Goal: Information Seeking & Learning: Learn about a topic

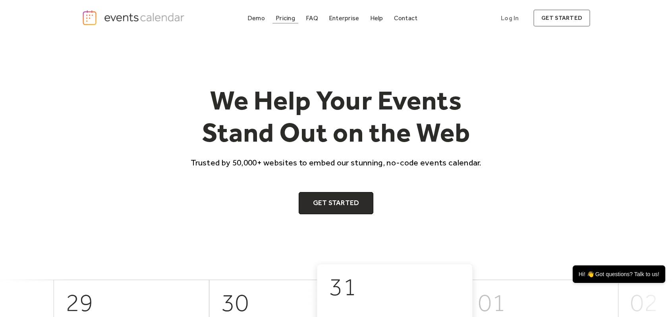
click at [278, 20] on div "Pricing" at bounding box center [284, 18] width 19 height 4
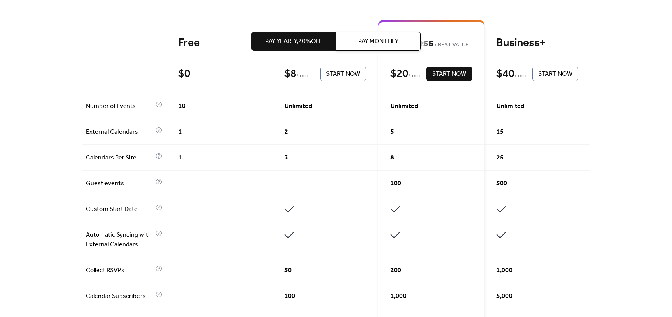
scroll to position [119, 0]
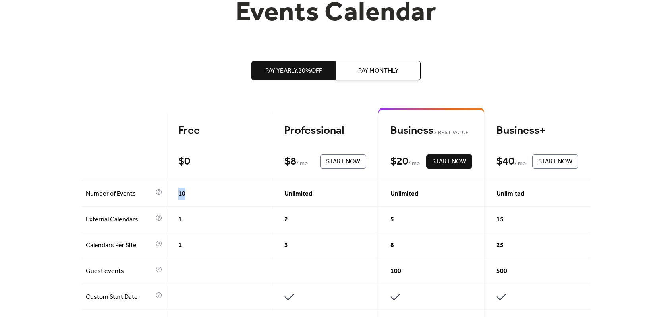
drag, startPoint x: 178, startPoint y: 193, endPoint x: 208, endPoint y: 196, distance: 30.3
click at [208, 196] on div "10" at bounding box center [219, 194] width 106 height 26
drag, startPoint x: 313, startPoint y: 196, endPoint x: 268, endPoint y: 191, distance: 45.5
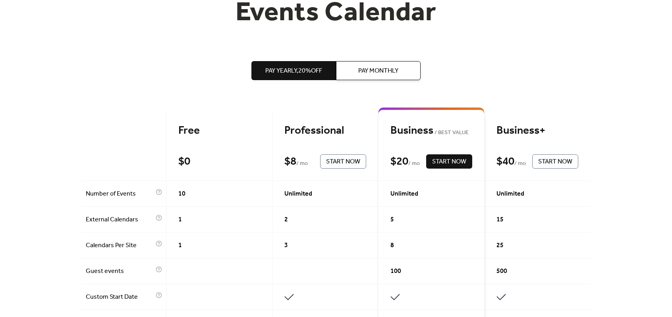
click at [289, 216] on div "2" at bounding box center [325, 220] width 106 height 26
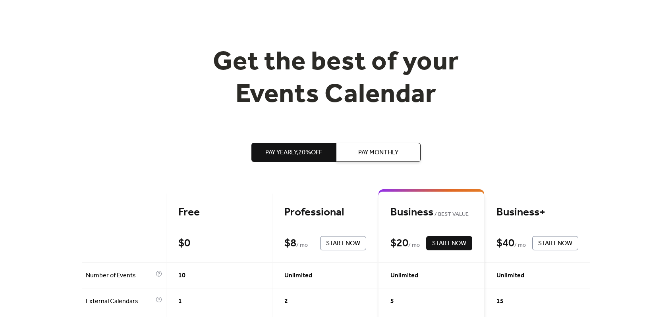
scroll to position [0, 0]
